Goal: Task Accomplishment & Management: Complete application form

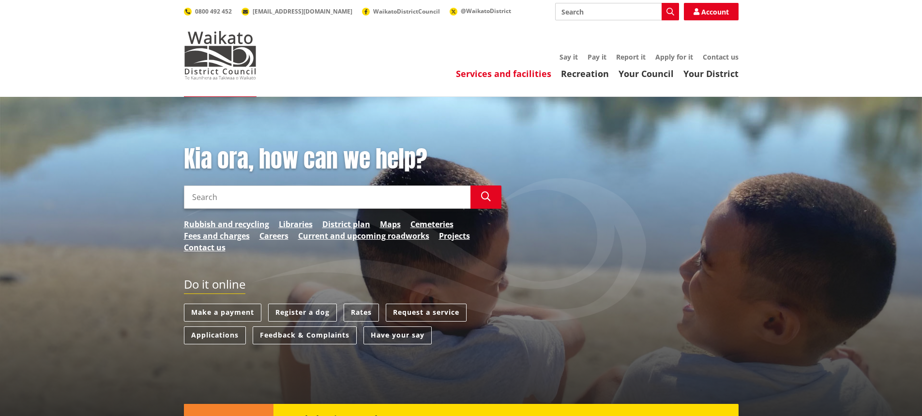
click at [505, 74] on link "Services and facilities" at bounding box center [503, 74] width 95 height 12
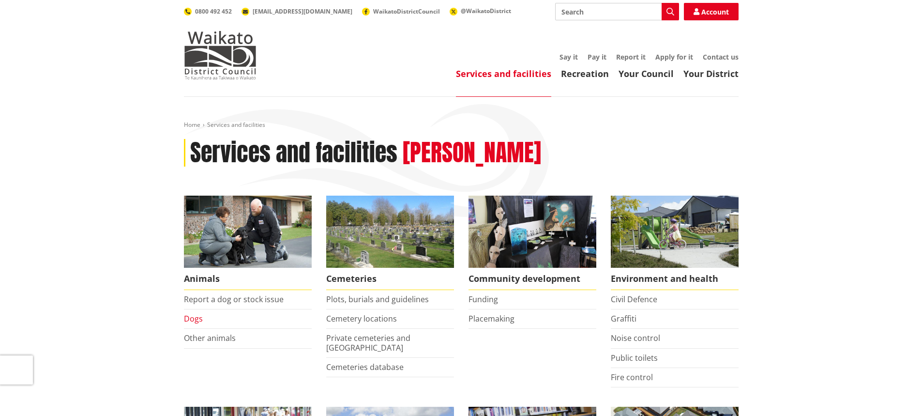
click at [192, 320] on link "Dogs" at bounding box center [193, 318] width 19 height 11
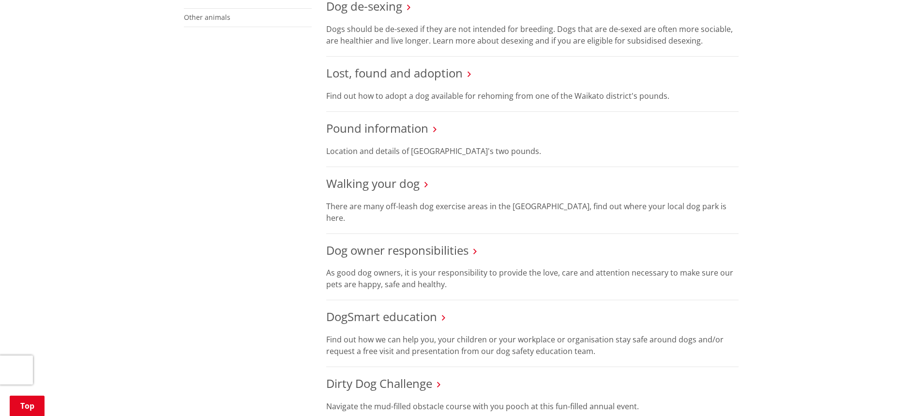
scroll to position [436, 0]
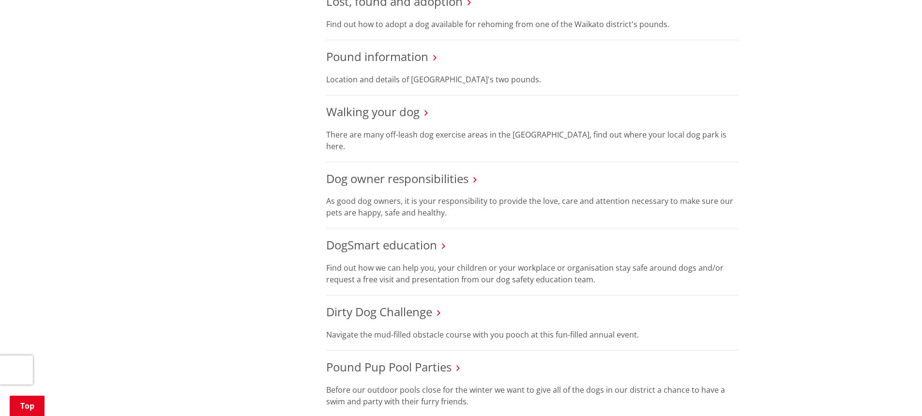
click at [474, 172] on h3 "Dog owner responsibilities" at bounding box center [532, 179] width 413 height 14
click at [430, 170] on link "Dog owner responsibilities" at bounding box center [397, 178] width 142 height 16
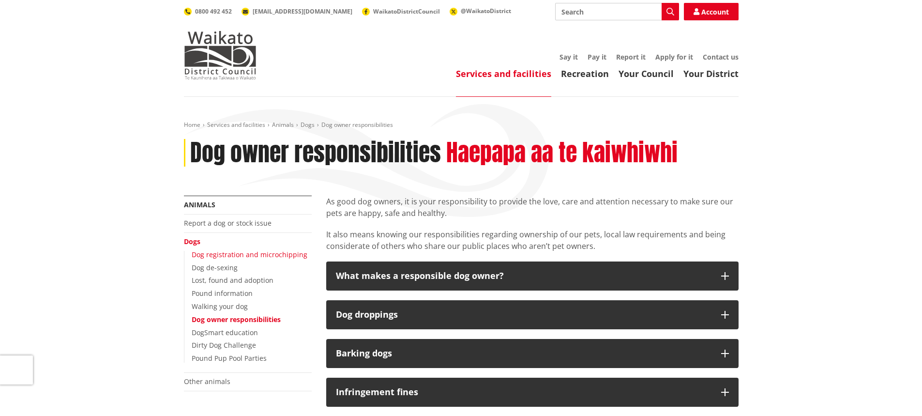
click at [230, 252] on link "Dog registration and microchipping" at bounding box center [250, 254] width 116 height 9
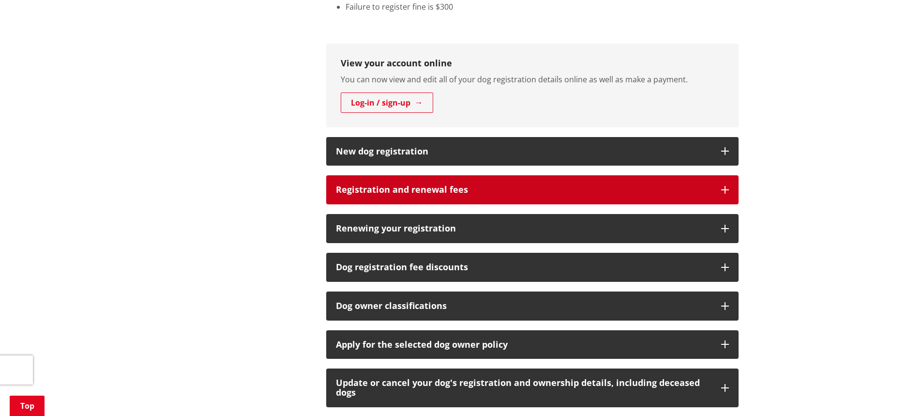
scroll to position [484, 0]
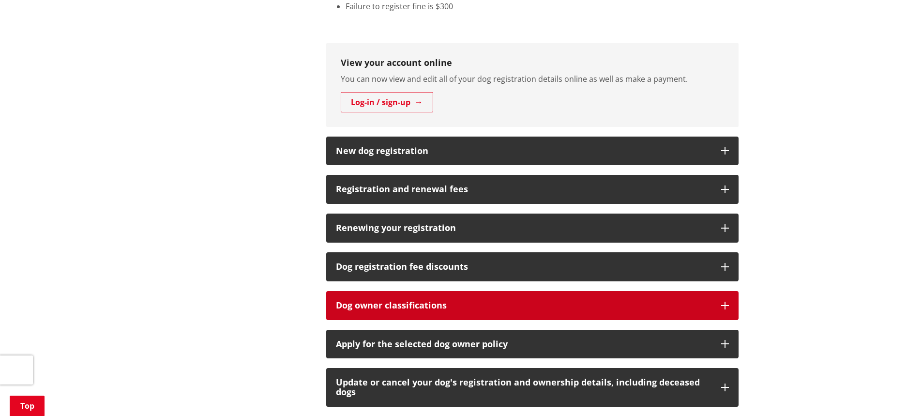
click at [725, 305] on icon "button" at bounding box center [726, 306] width 8 height 8
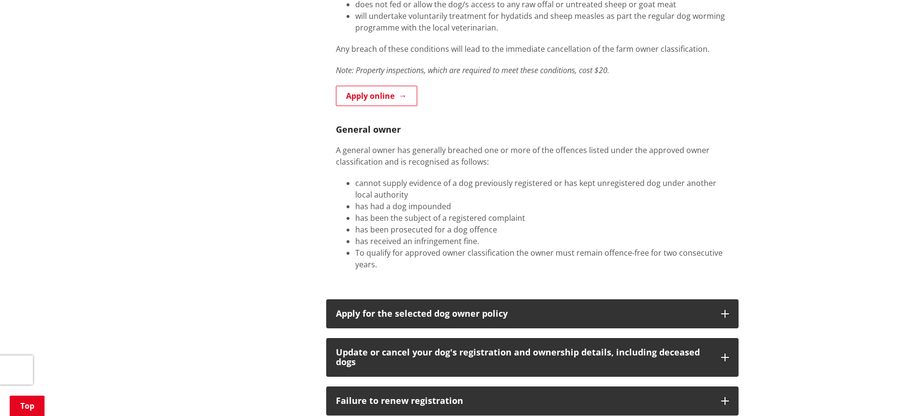
scroll to position [1550, 0]
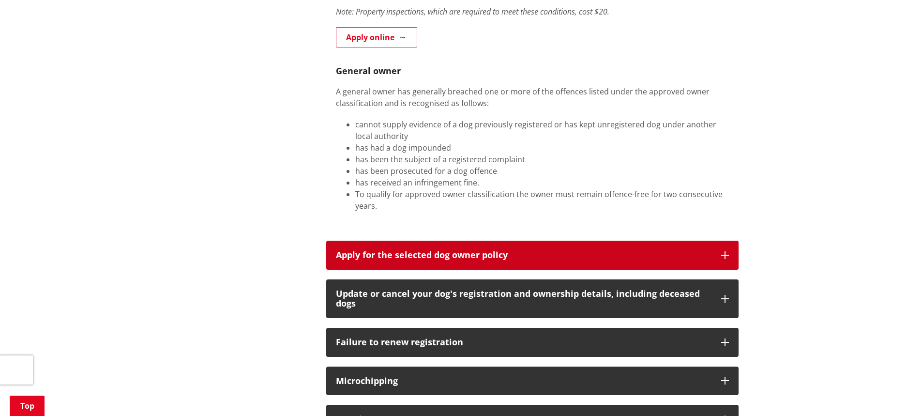
click at [725, 255] on icon "button" at bounding box center [726, 255] width 8 height 8
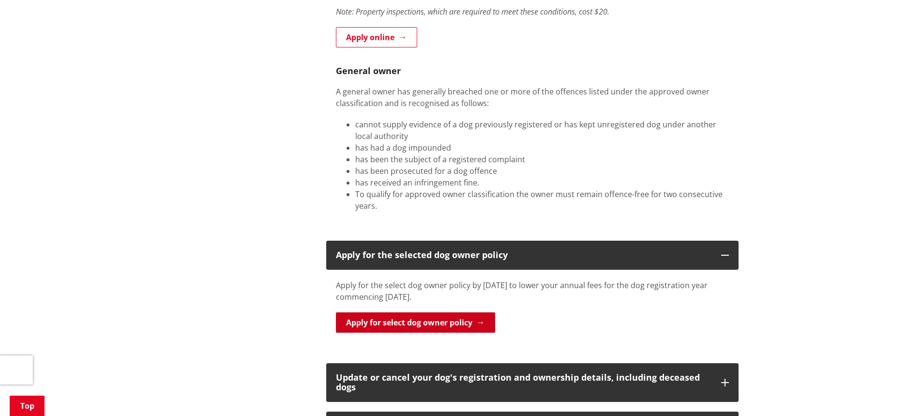
click at [410, 321] on link "Apply for select dog owner policy" at bounding box center [415, 322] width 159 height 20
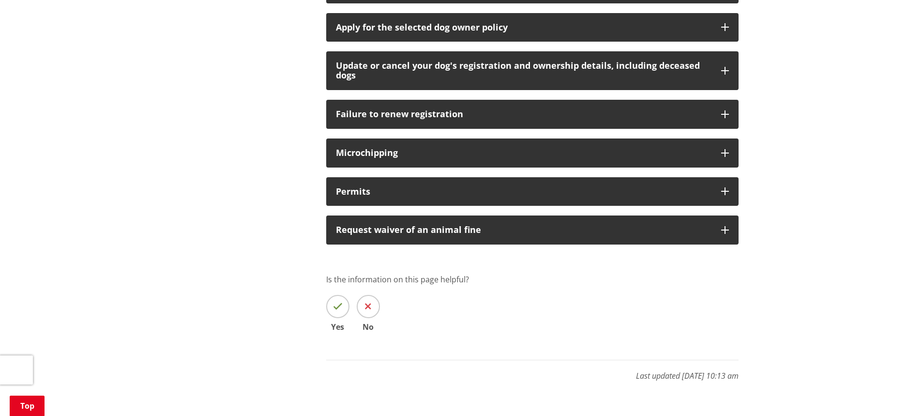
scroll to position [661, 0]
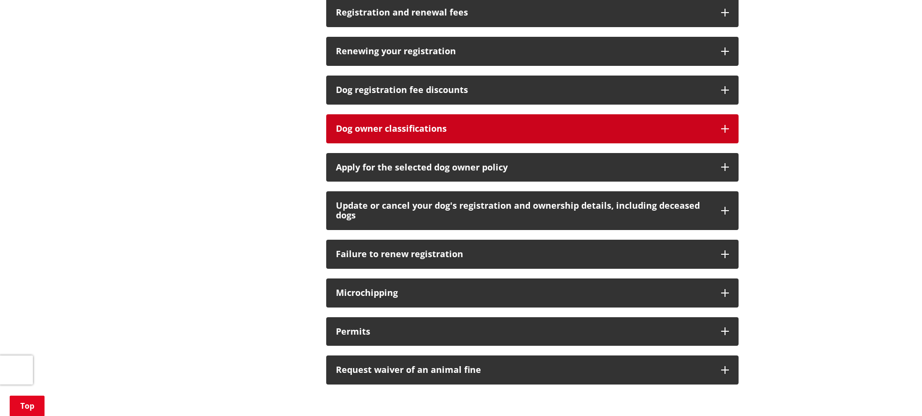
click at [726, 126] on icon "button" at bounding box center [726, 129] width 8 height 8
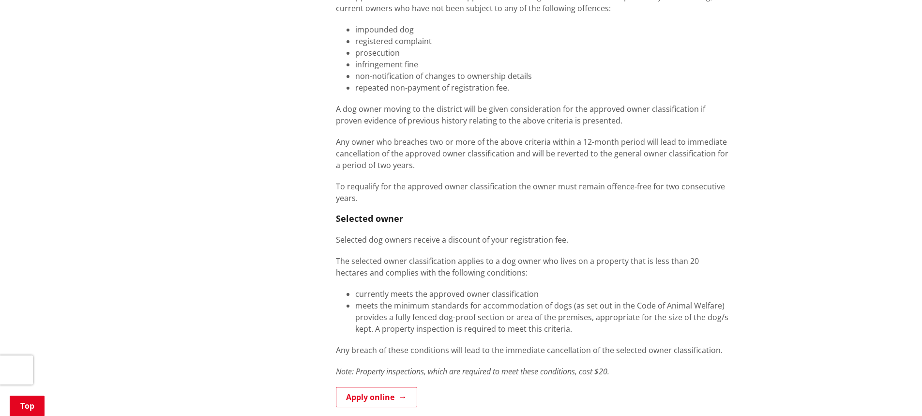
scroll to position [952, 0]
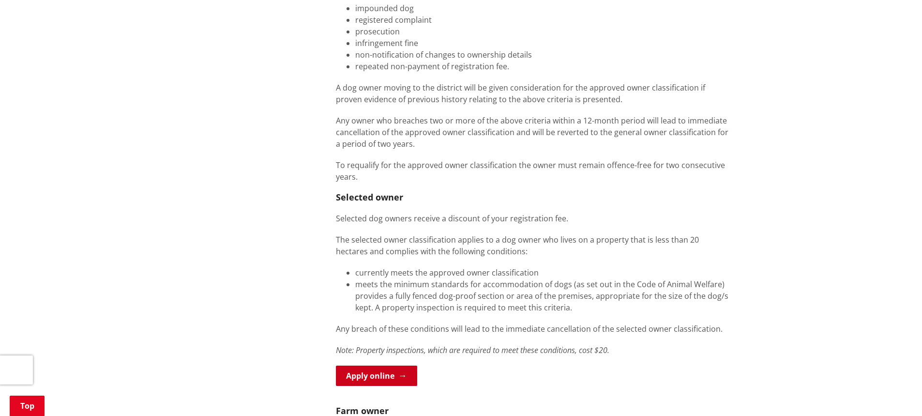
click at [369, 373] on link "Apply online" at bounding box center [376, 376] width 81 height 20
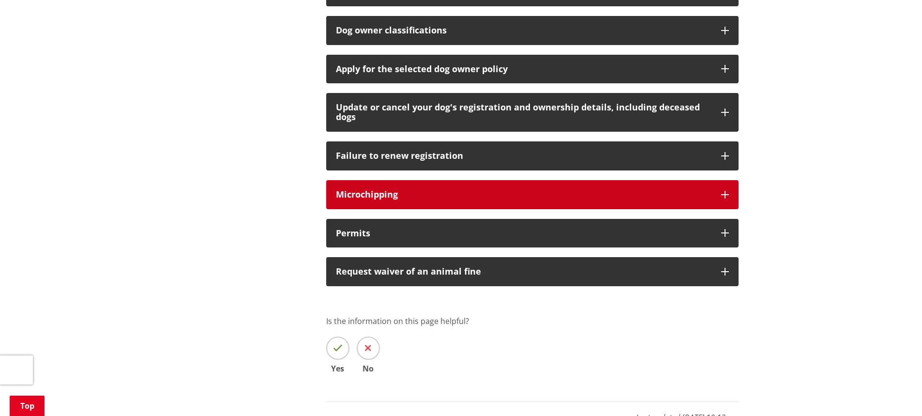
scroll to position [758, 0]
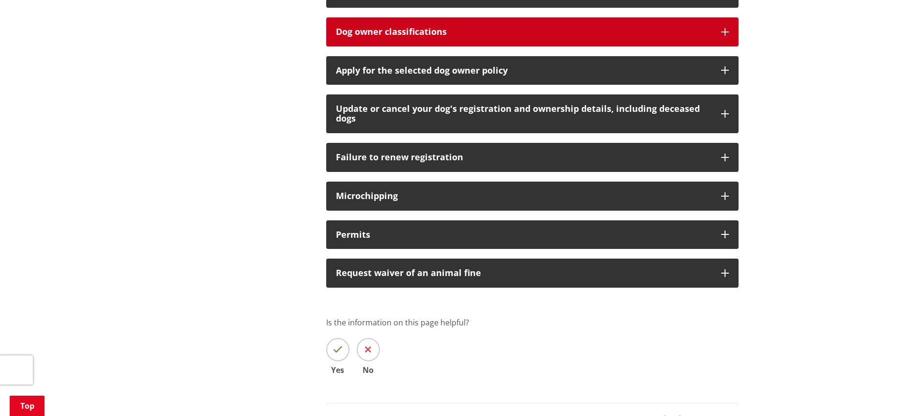
click at [369, 31] on h3 "Dog owner classifications" at bounding box center [524, 32] width 376 height 10
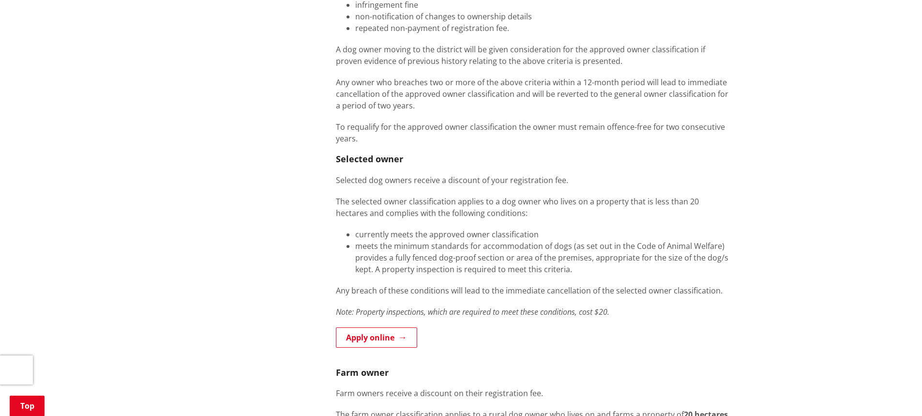
scroll to position [1000, 0]
